Goal: Task Accomplishment & Management: Complete application form

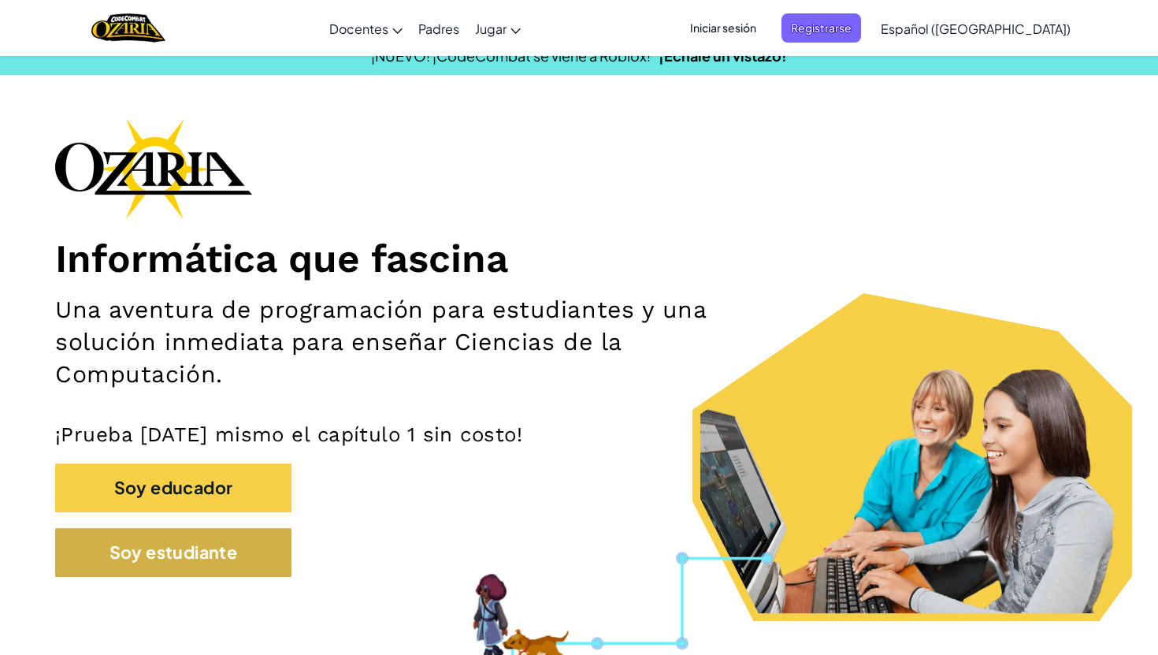
scroll to position [18, 0]
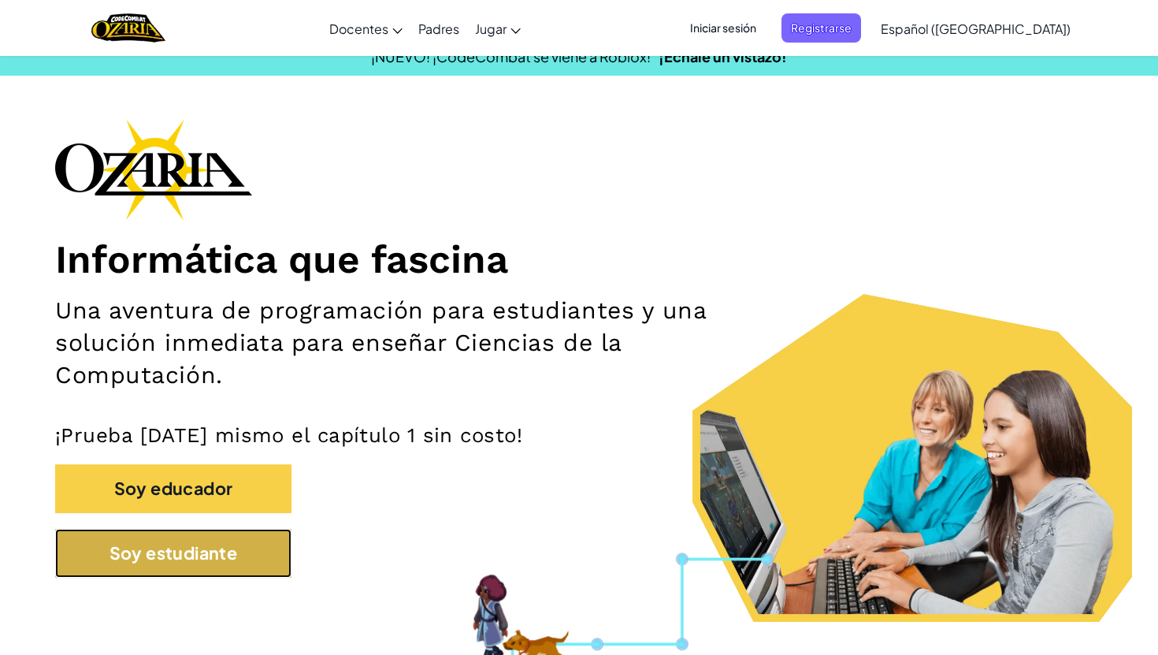
click at [214, 571] on button "Soy estudiante" at bounding box center [173, 553] width 236 height 49
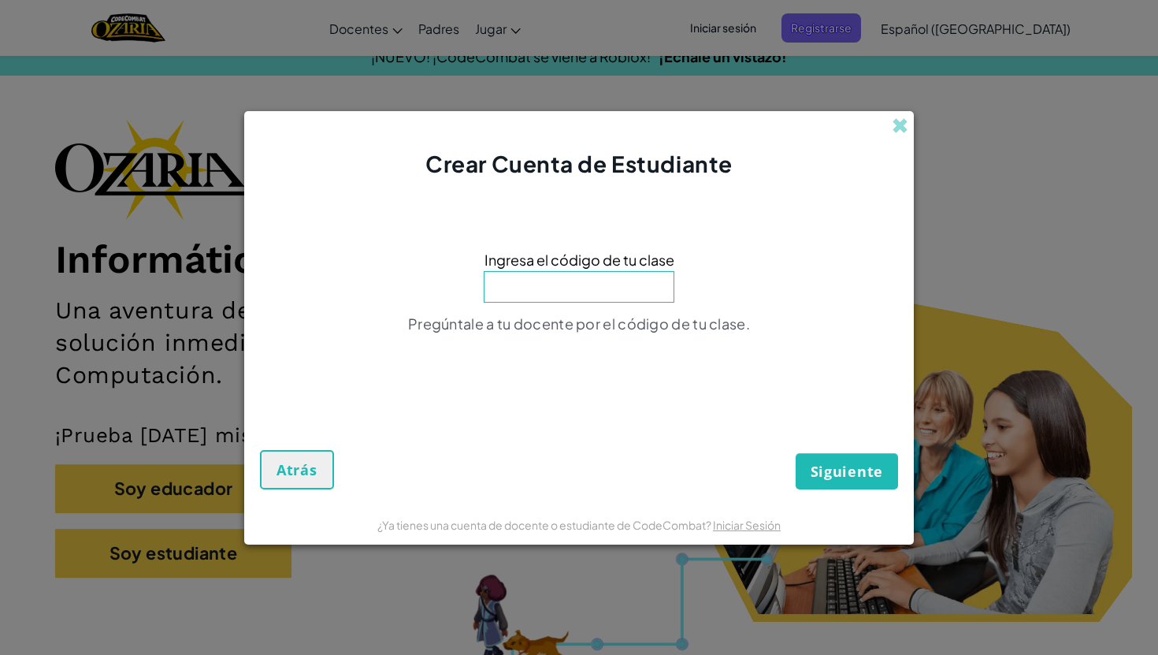
click at [903, 138] on div "Crear Cuenta de Estudiante" at bounding box center [579, 145] width 670 height 69
click at [904, 123] on span at bounding box center [900, 125] width 17 height 17
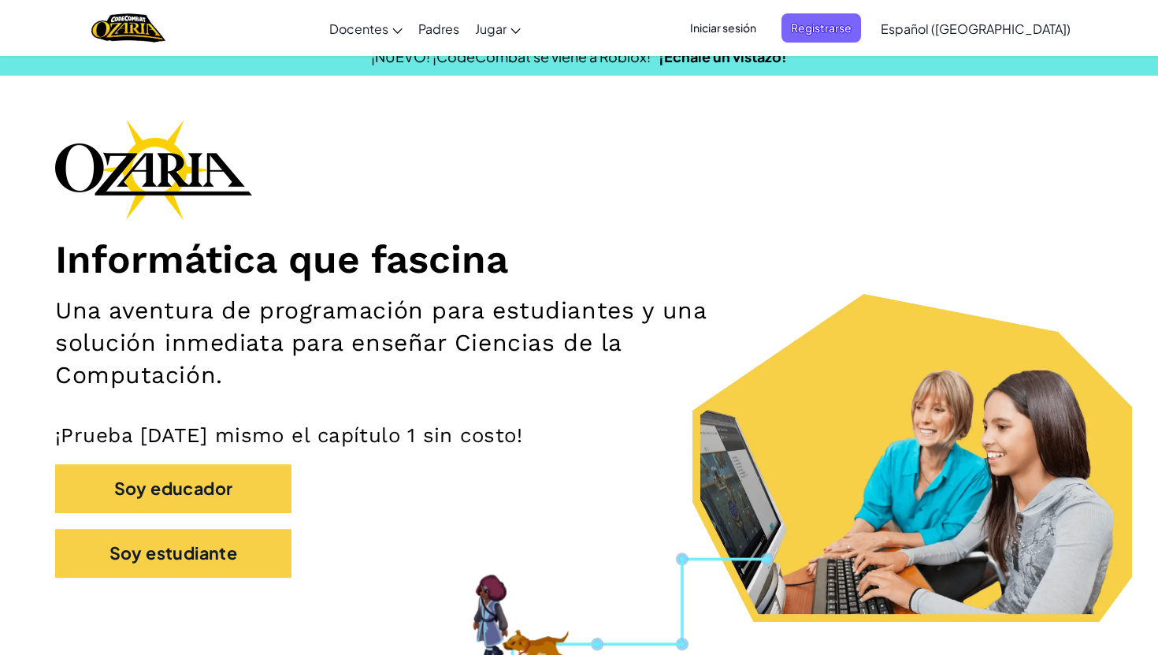
click at [743, 36] on span "Iniciar sesión" at bounding box center [723, 27] width 85 height 29
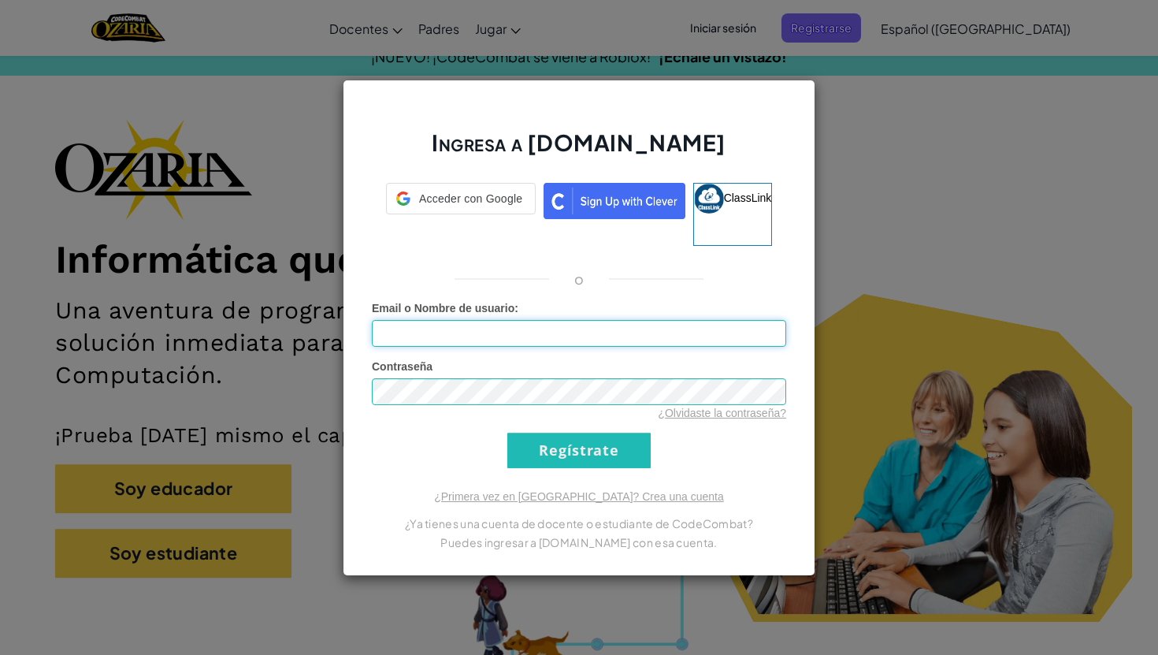
type input "[PERSON_NAME]"
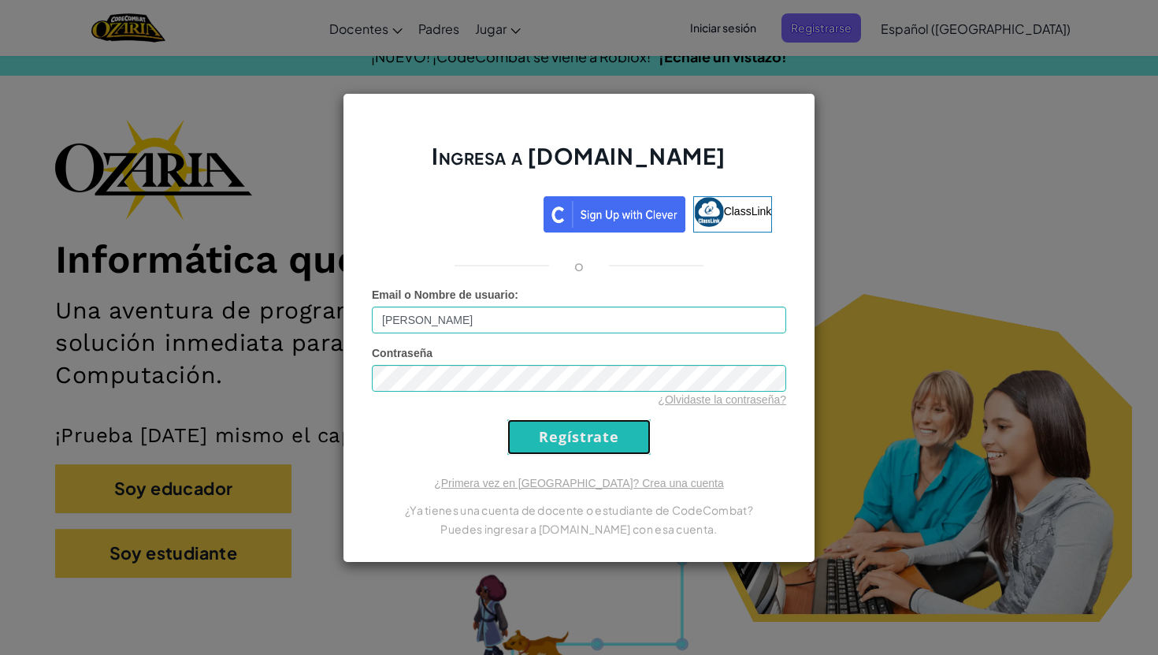
click at [613, 423] on input "Regístrate" at bounding box center [578, 436] width 143 height 35
